Goal: Check status

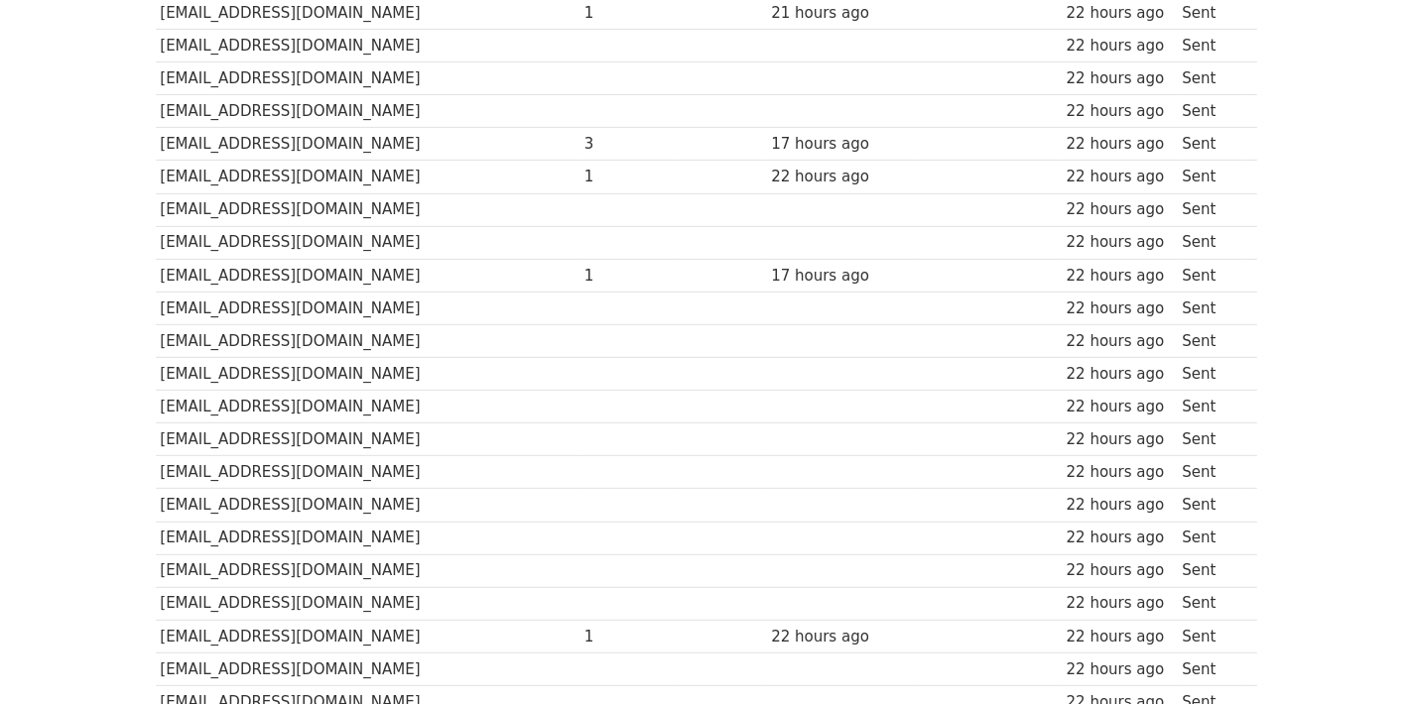
scroll to position [694, 0]
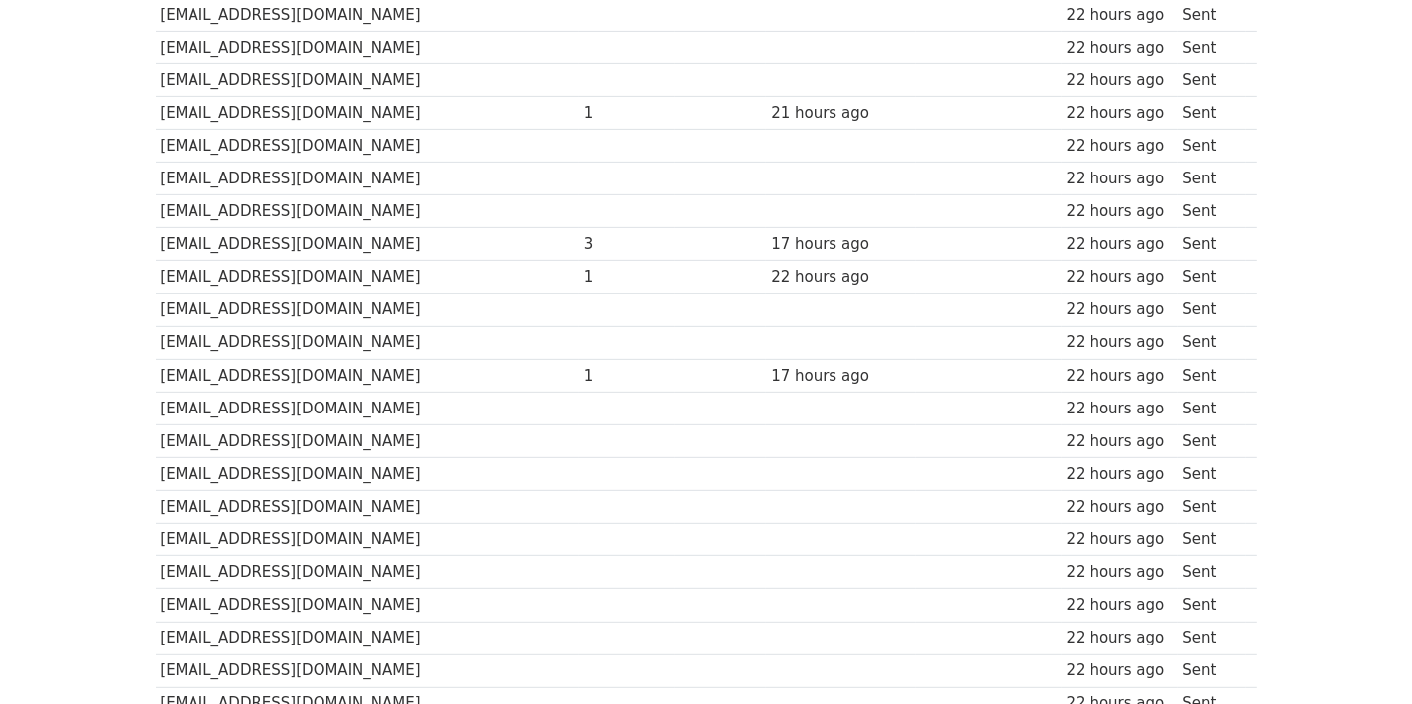
click at [778, 372] on div "17 hours ago" at bounding box center [841, 376] width 140 height 23
drag, startPoint x: 283, startPoint y: 246, endPoint x: 200, endPoint y: 249, distance: 82.4
click at [200, 249] on td "[EMAIL_ADDRESS][DOMAIN_NAME]" at bounding box center [368, 244] width 424 height 33
click at [199, 245] on td "[EMAIL_ADDRESS][DOMAIN_NAME]" at bounding box center [368, 244] width 424 height 33
drag, startPoint x: 199, startPoint y: 245, endPoint x: 293, endPoint y: 242, distance: 93.3
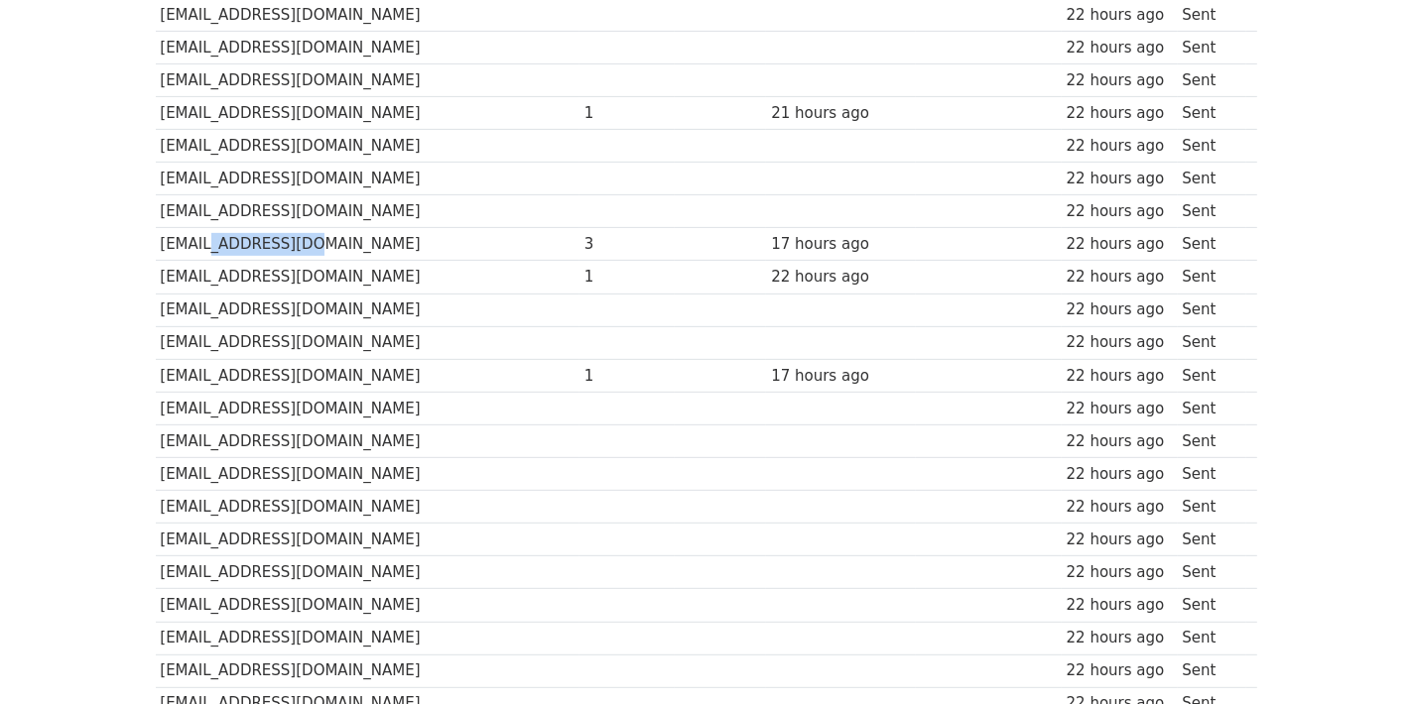
click at [293, 242] on td "[EMAIL_ADDRESS][DOMAIN_NAME]" at bounding box center [368, 244] width 424 height 33
copy td "[DOMAIN_NAME]"
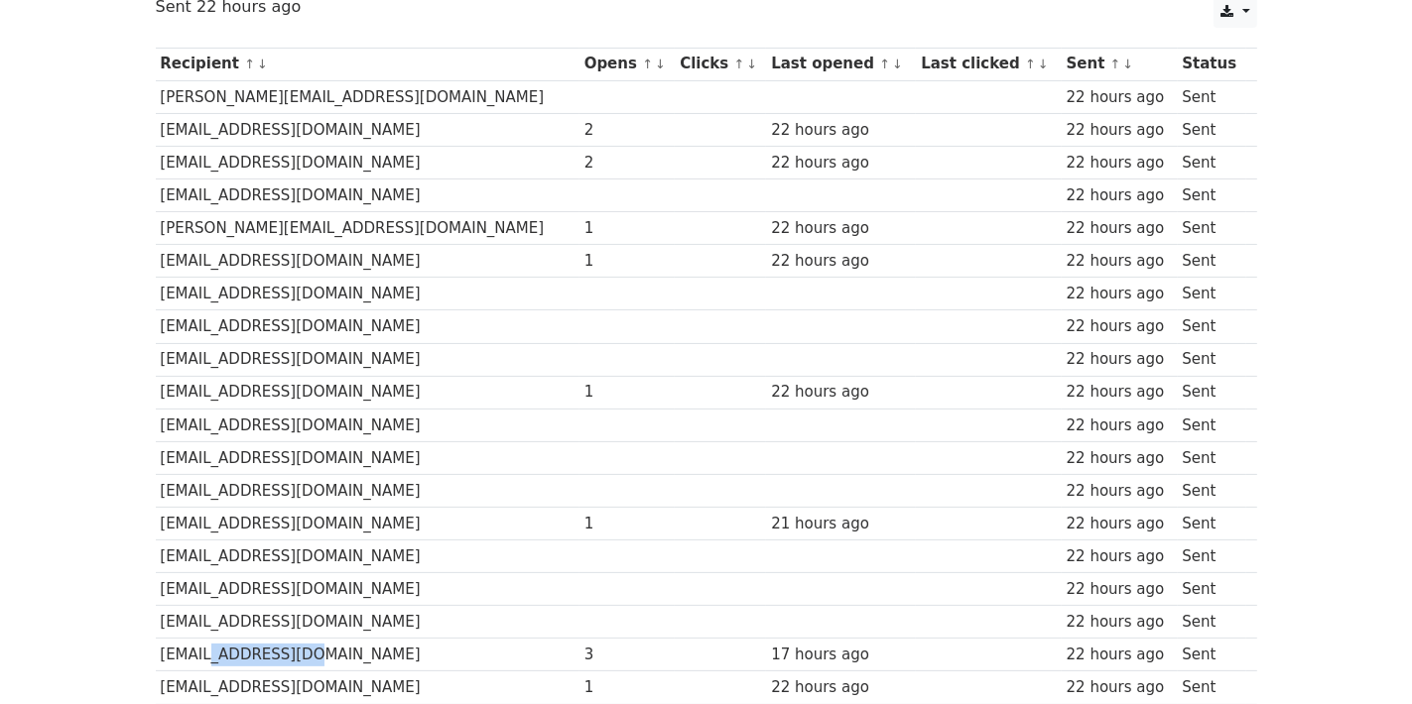
scroll to position [198, 0]
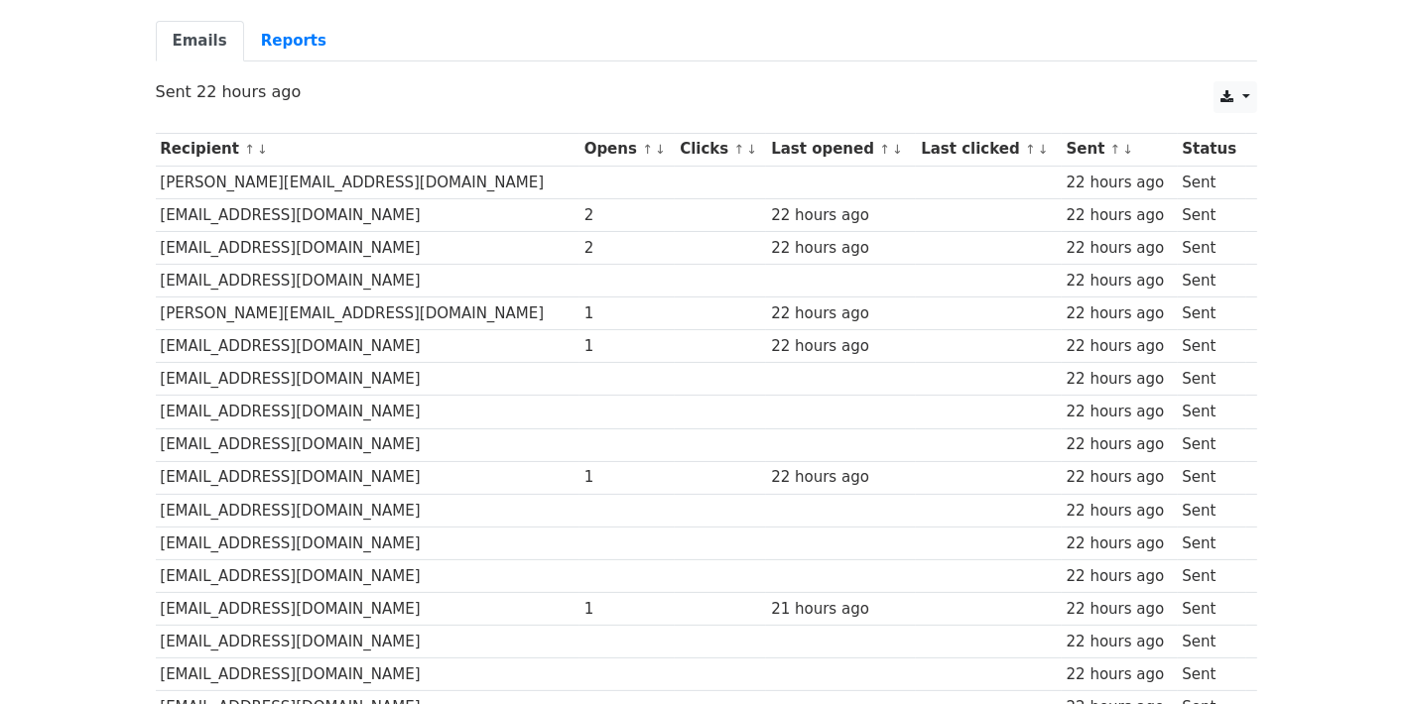
click at [1126, 353] on div "22 hours ago" at bounding box center [1119, 346] width 106 height 23
click at [294, 29] on link "Reports" at bounding box center [293, 41] width 99 height 41
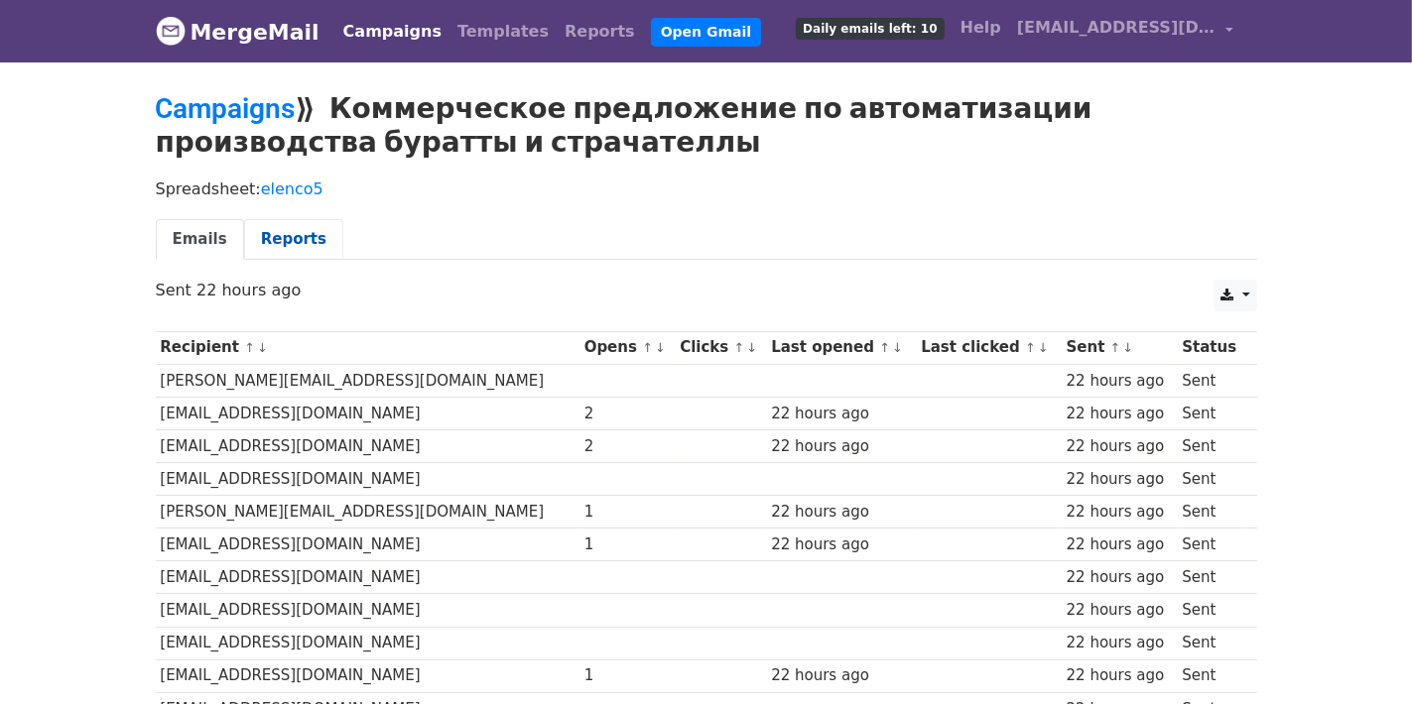
click at [266, 236] on link "Reports" at bounding box center [293, 239] width 99 height 41
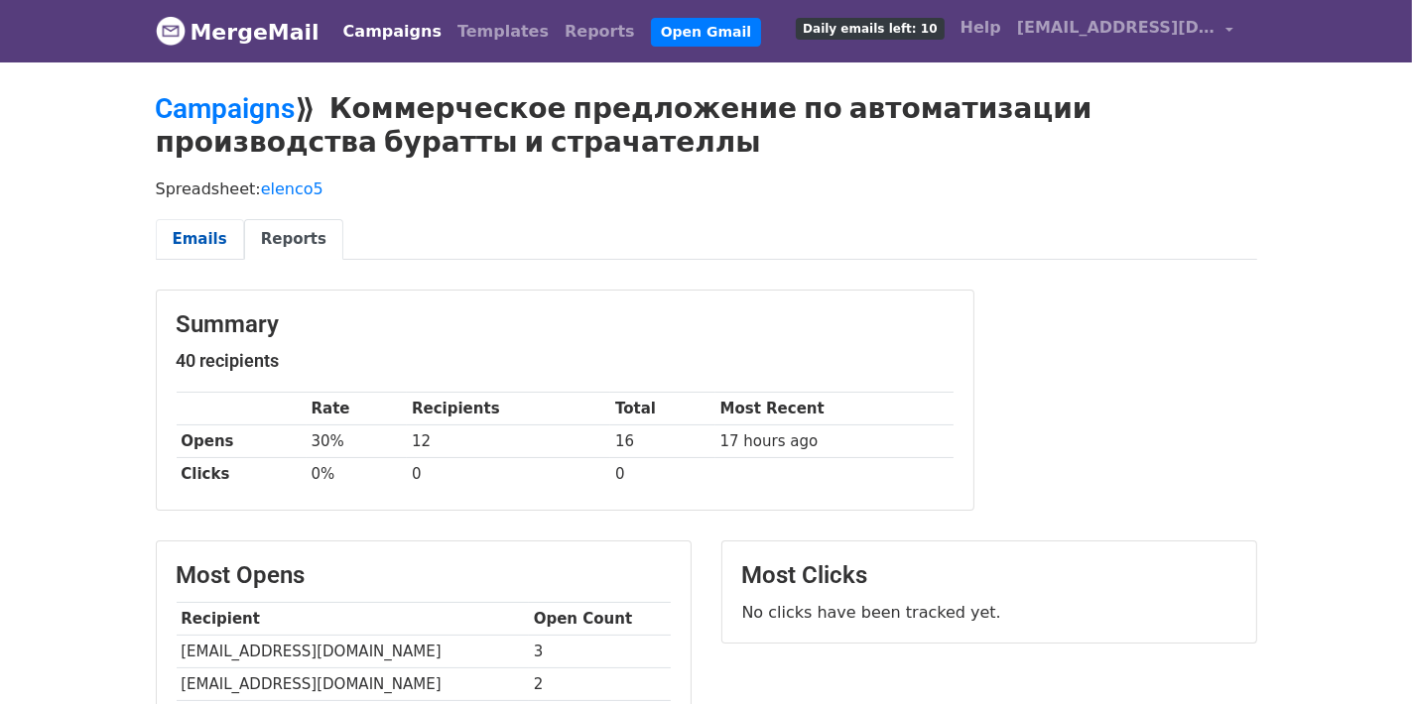
click at [190, 232] on link "Emails" at bounding box center [200, 239] width 88 height 41
